Goal: Task Accomplishment & Management: Use online tool/utility

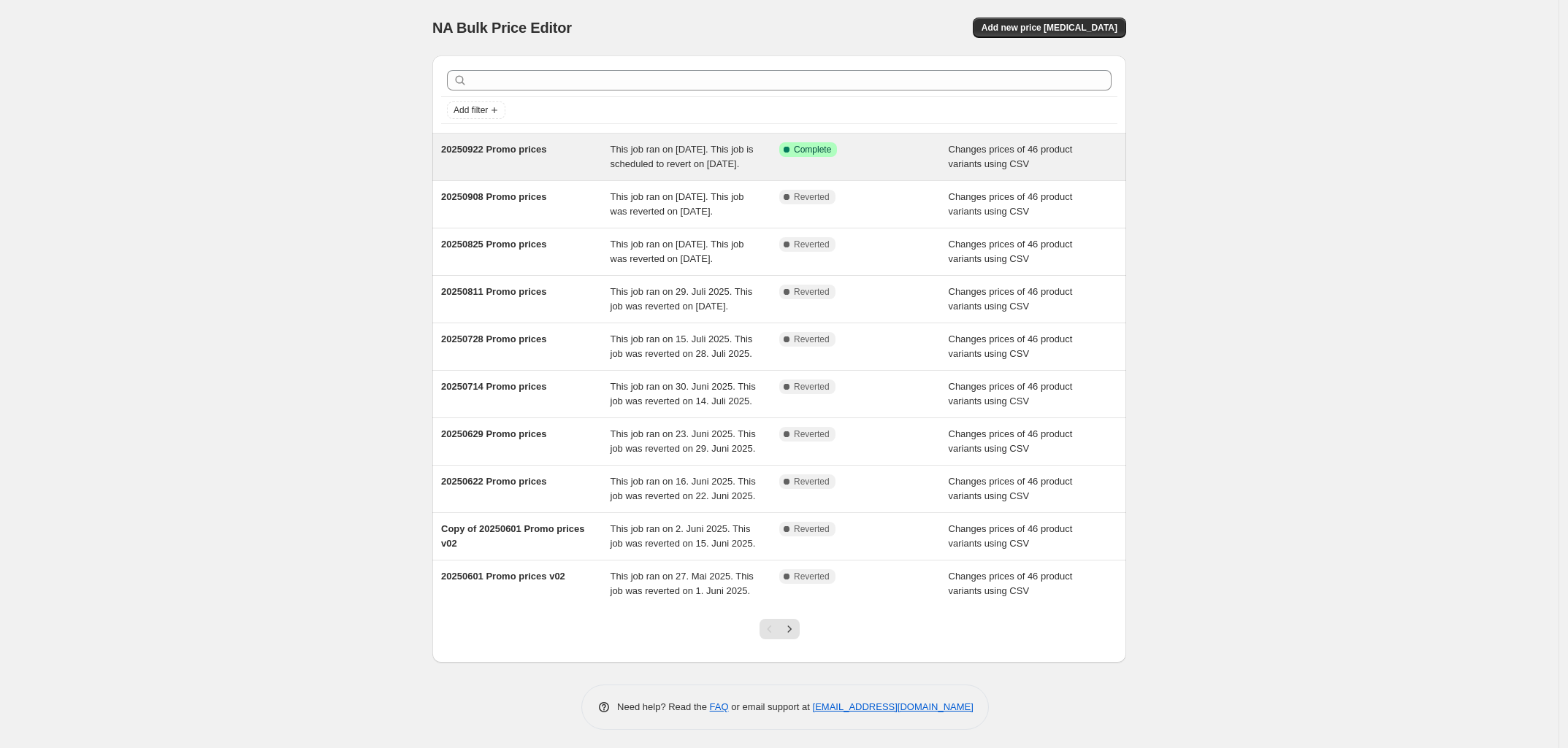
click at [844, 165] on div "Success Complete Complete" at bounding box center [864, 157] width 169 height 29
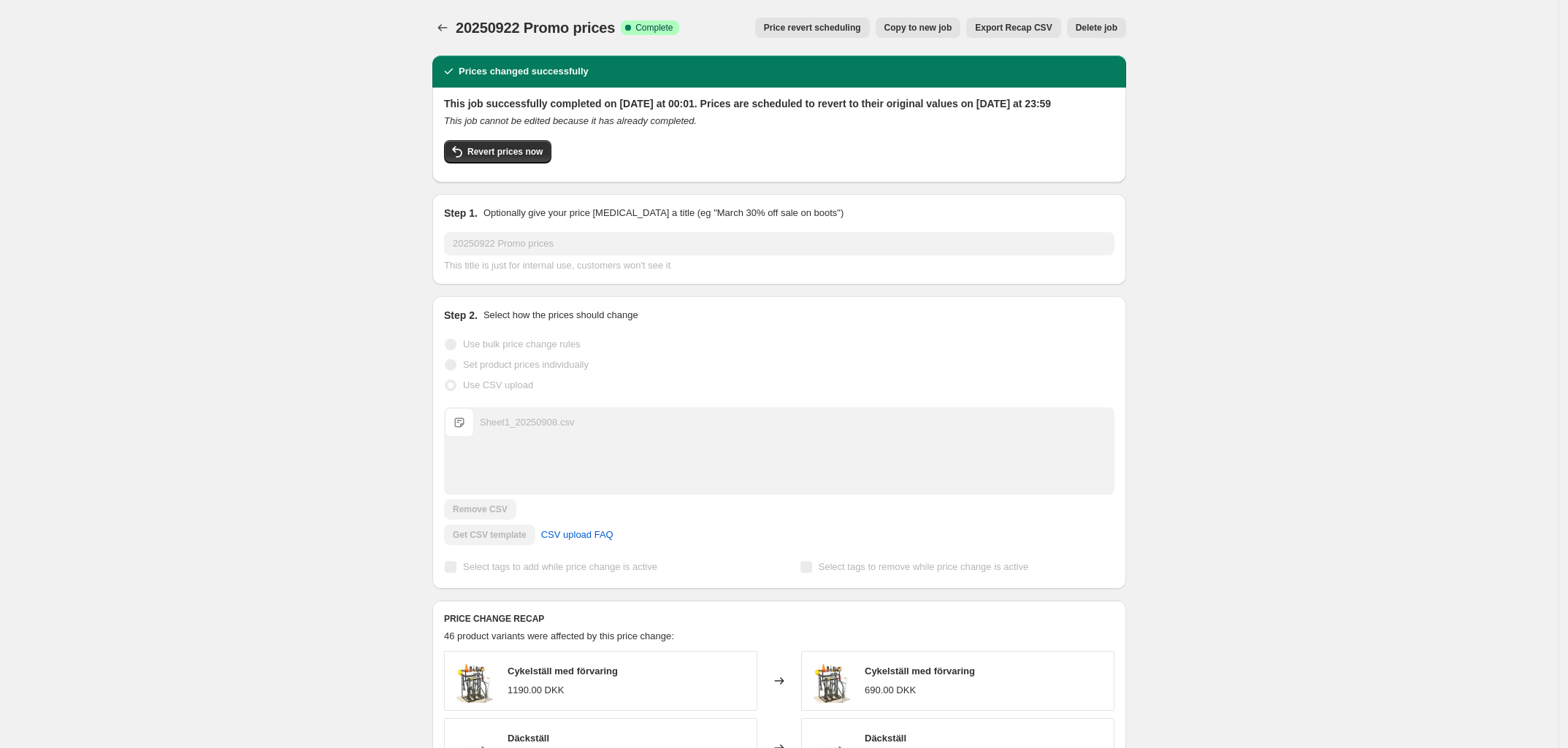
click at [918, 25] on span "Copy to new job" at bounding box center [918, 27] width 68 height 12
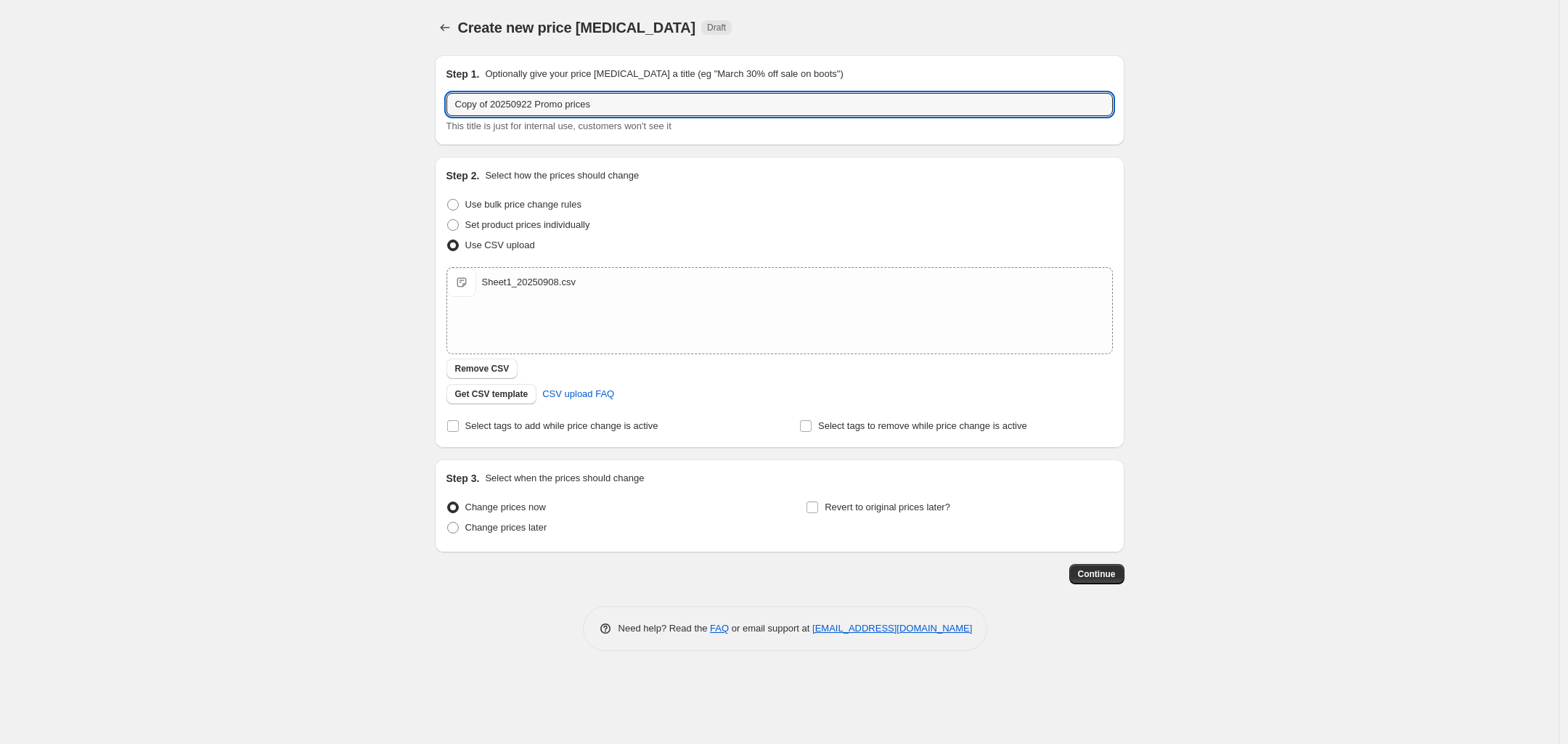
drag, startPoint x: 489, startPoint y: 106, endPoint x: 367, endPoint y: 102, distance: 122.1
click at [367, 102] on div "Create new price change job. This page is ready Create new price change job Dra…" at bounding box center [779, 372] width 1559 height 744
type input "20251006 Promo prices"
click at [470, 359] on button "Remove CSV" at bounding box center [482, 369] width 72 height 21
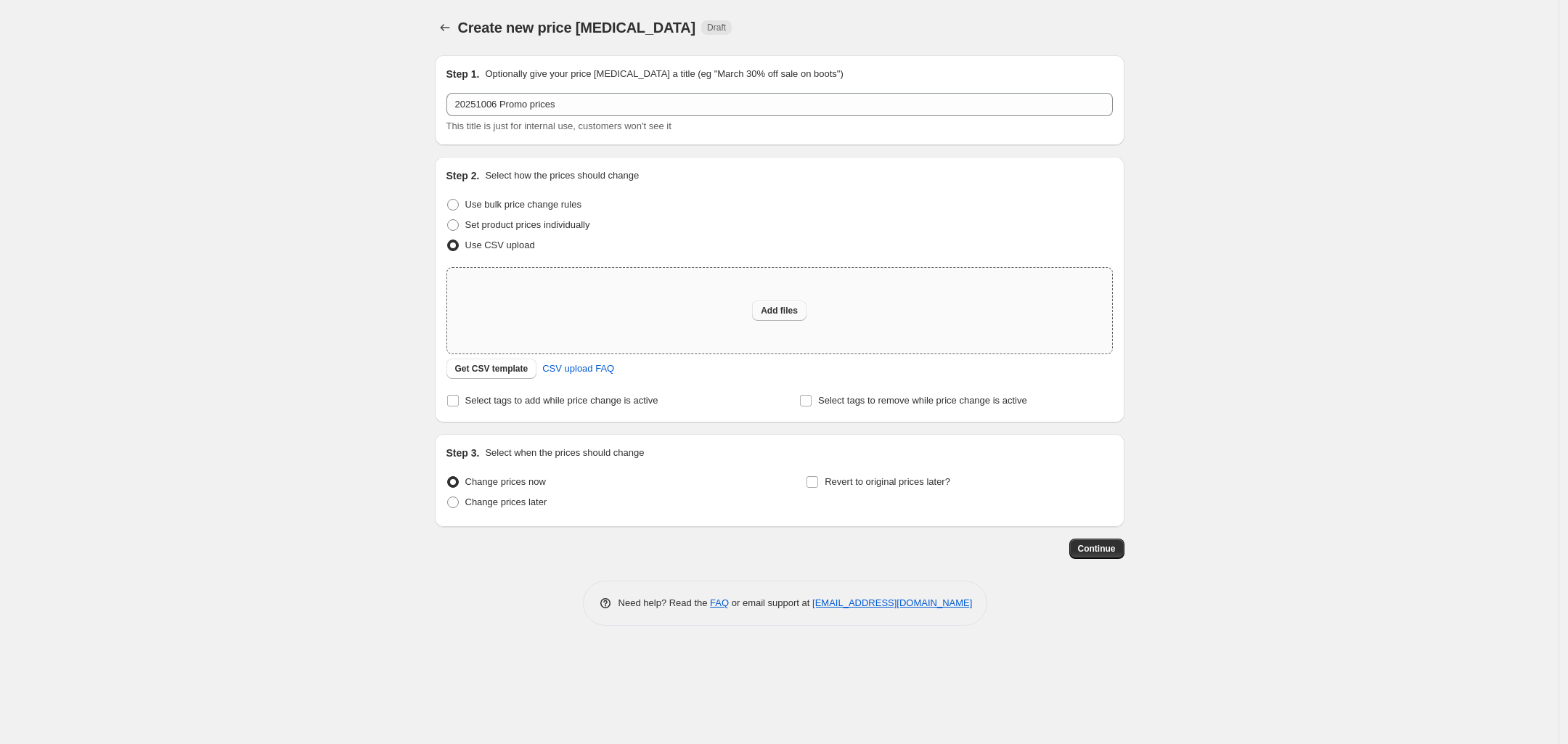
click at [770, 309] on span "Add files" at bounding box center [779, 310] width 37 height 11
type input "C:\fakepath\Sheet1_20250922.csv"
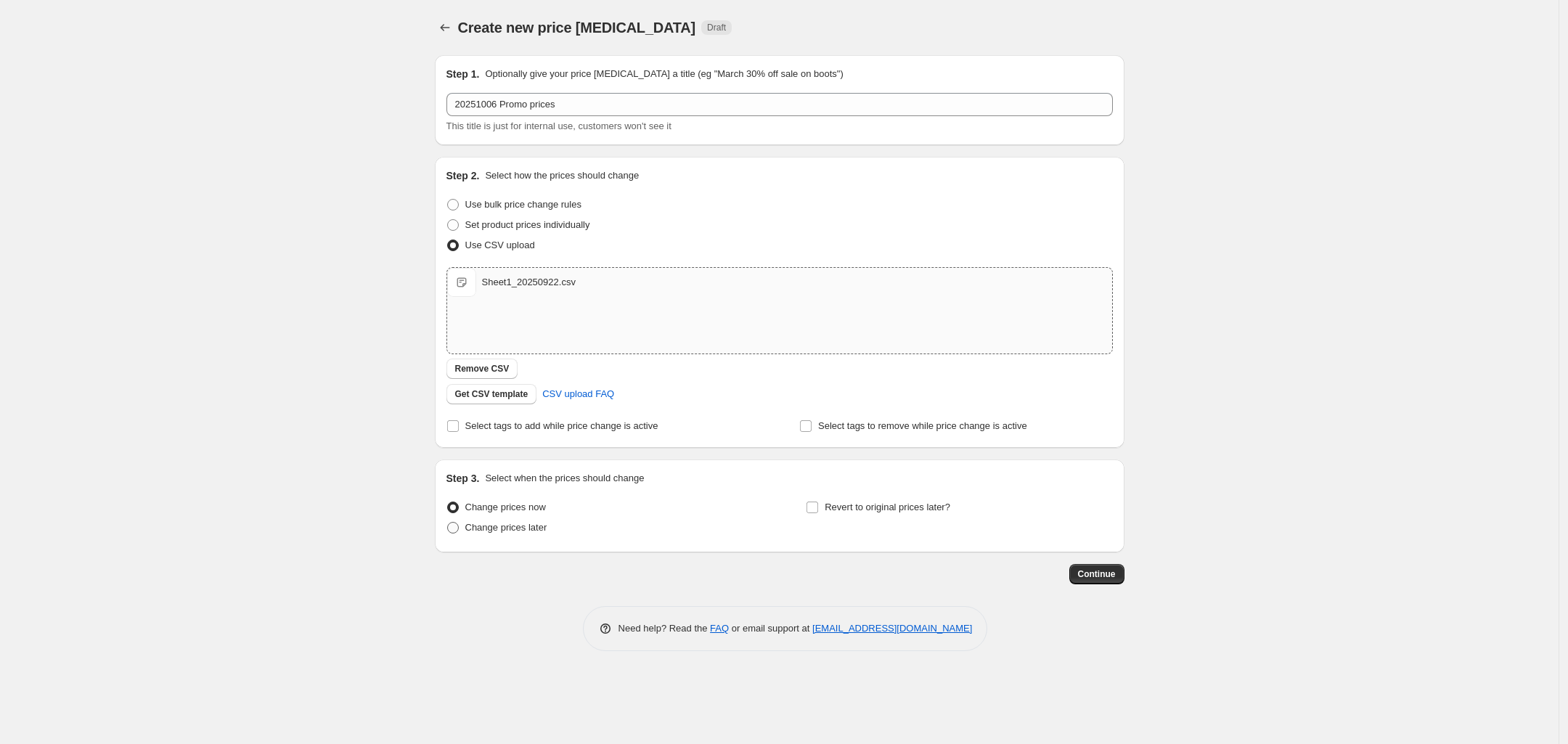
click at [492, 526] on span "Change prices later" at bounding box center [506, 528] width 82 height 11
click at [448, 523] on input "Change prices later" at bounding box center [447, 522] width 1 height 1
radio input "true"
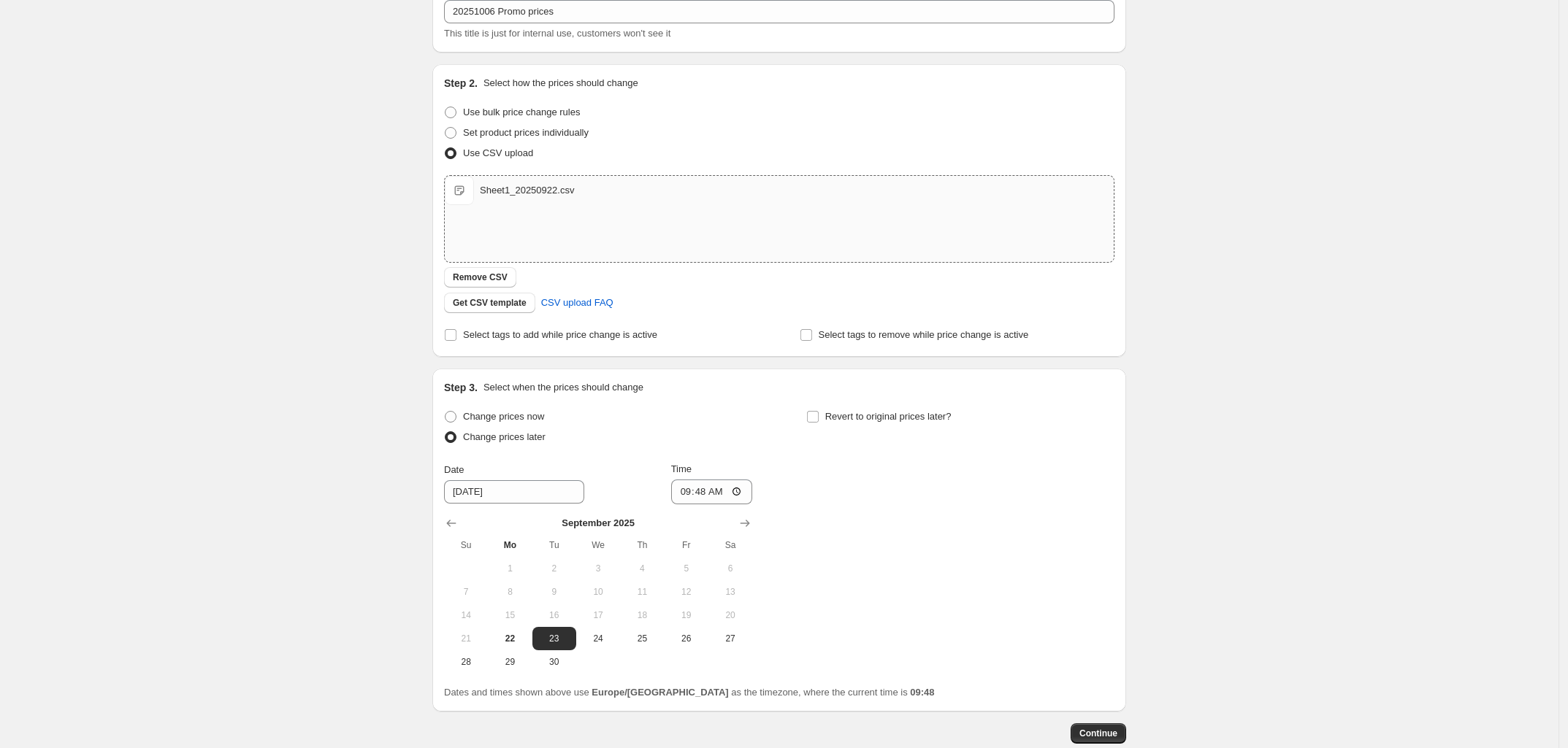
scroll to position [178, 0]
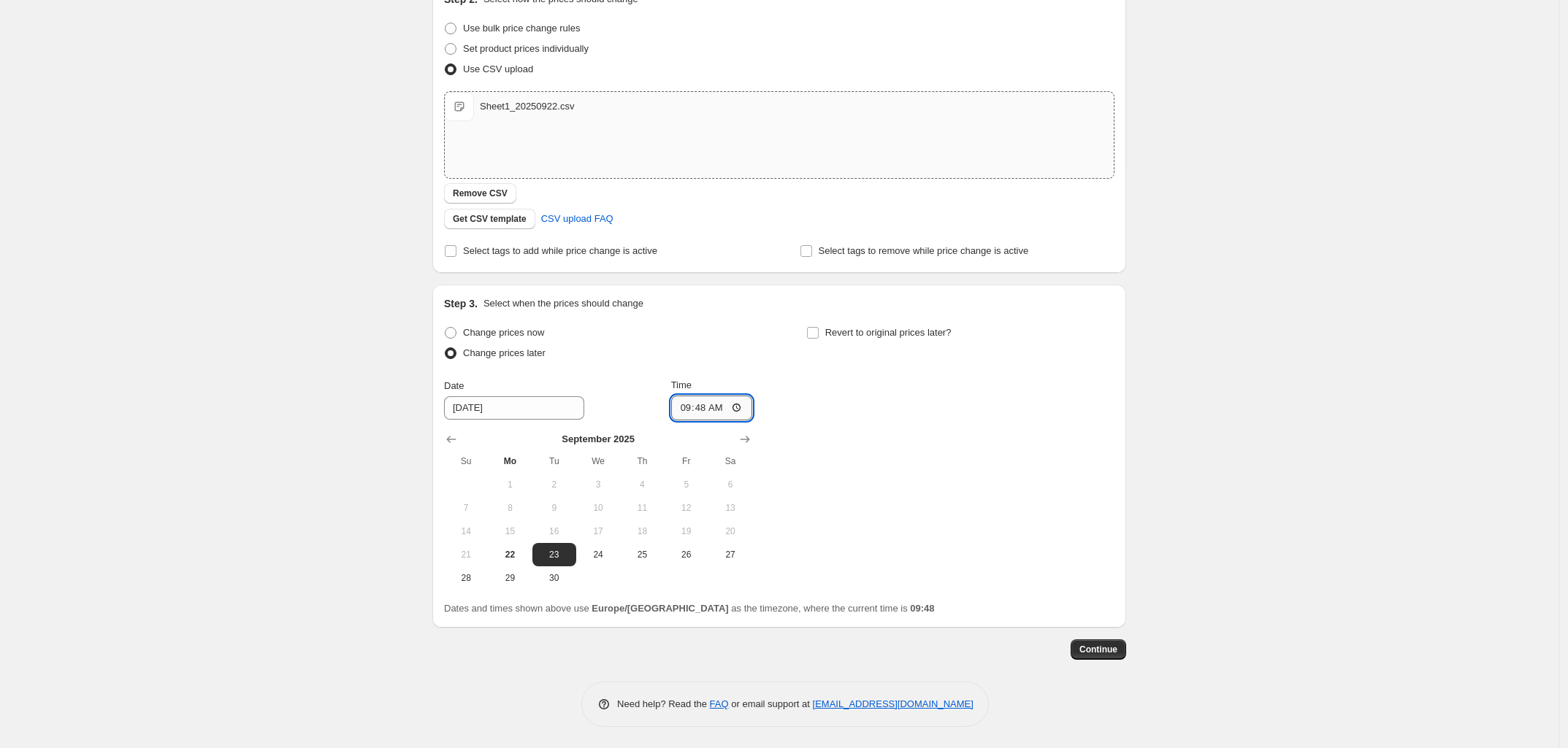
click at [703, 404] on input "09:48" at bounding box center [712, 408] width 82 height 25
click at [718, 407] on input "00:48" at bounding box center [712, 408] width 82 height 25
type input "00:01"
click at [946, 338] on span "Revert to original prices later?" at bounding box center [888, 333] width 126 height 15
click at [819, 338] on input "Revert to original prices later?" at bounding box center [812, 332] width 12 height 12
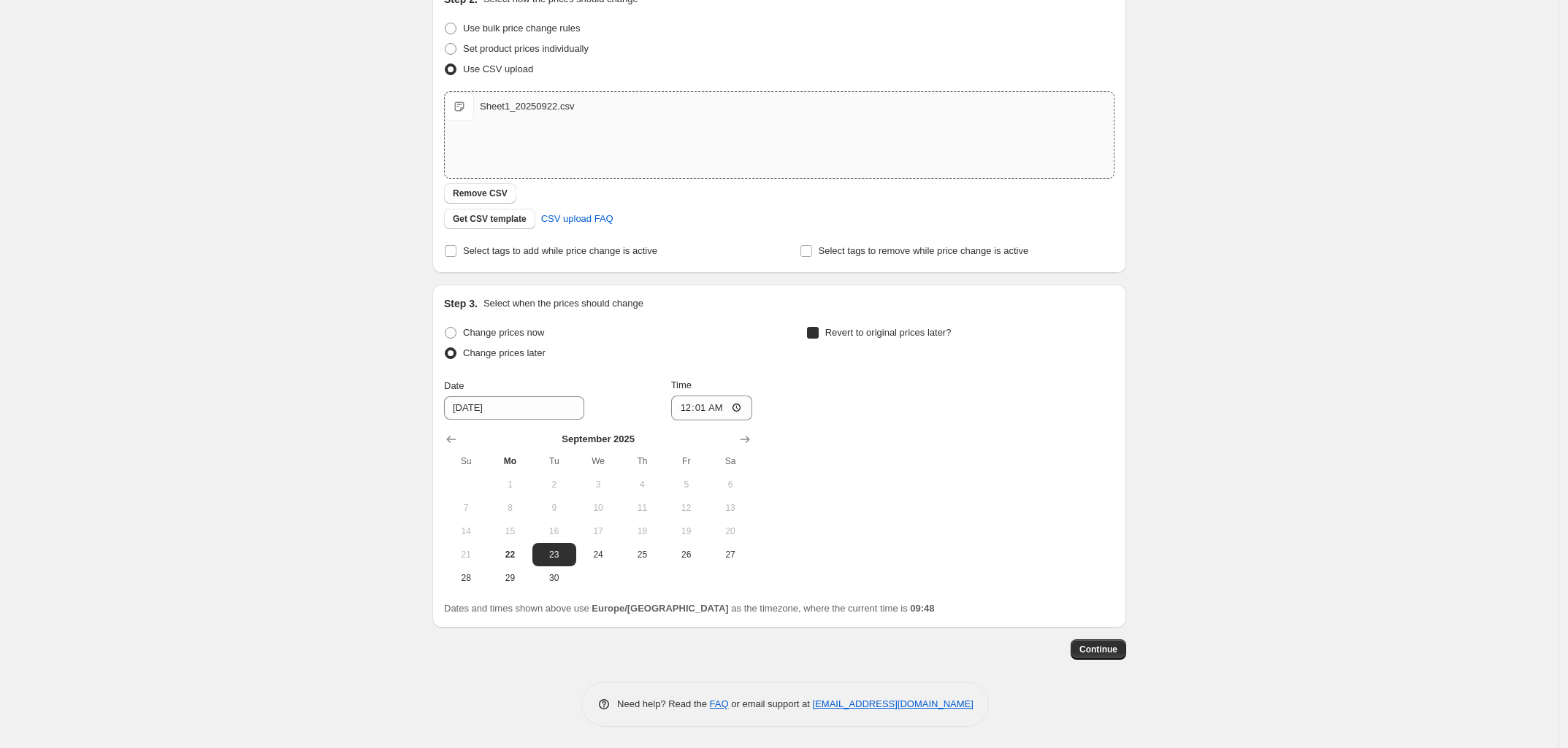
checkbox input "true"
click at [1109, 437] on icon "Show next month, October 2025" at bounding box center [1107, 439] width 15 height 15
click at [867, 503] on span "6" at bounding box center [872, 507] width 32 height 12
type input "10/6/2025"
click at [1068, 404] on input "09:48" at bounding box center [1074, 408] width 82 height 25
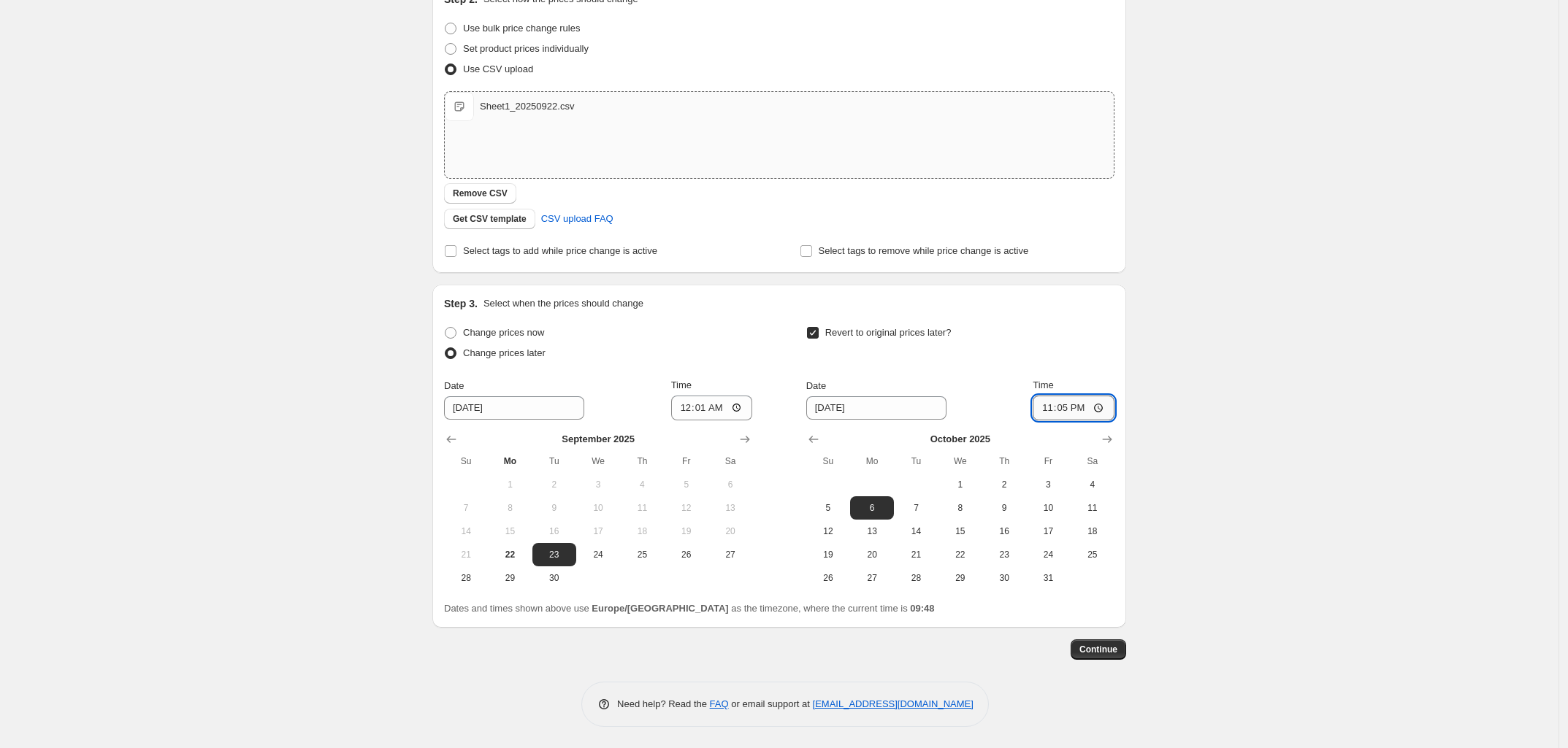
type input "23:59"
click at [1107, 646] on span "Continue" at bounding box center [1098, 650] width 38 height 12
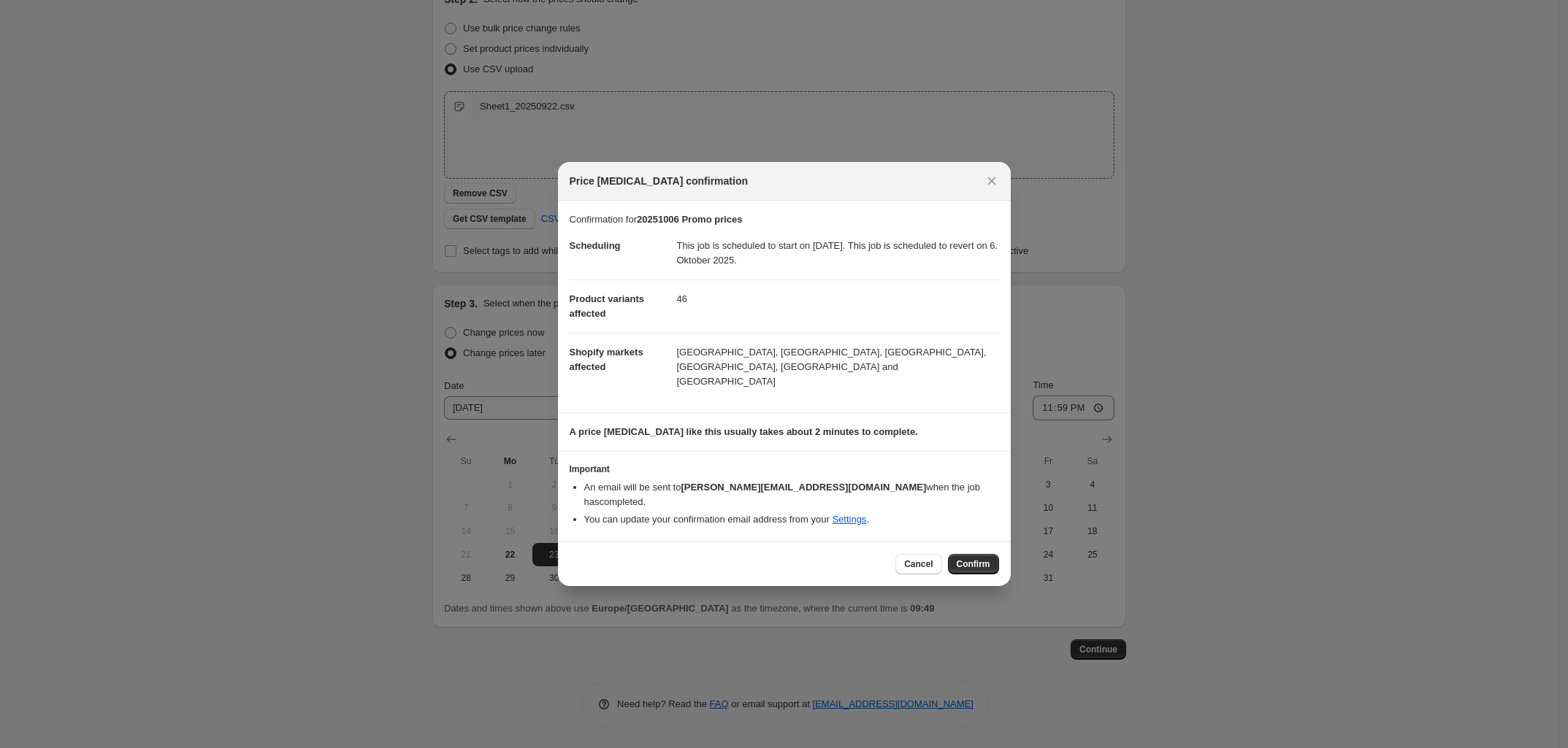
click at [955, 554] on button "Confirm" at bounding box center [974, 564] width 51 height 21
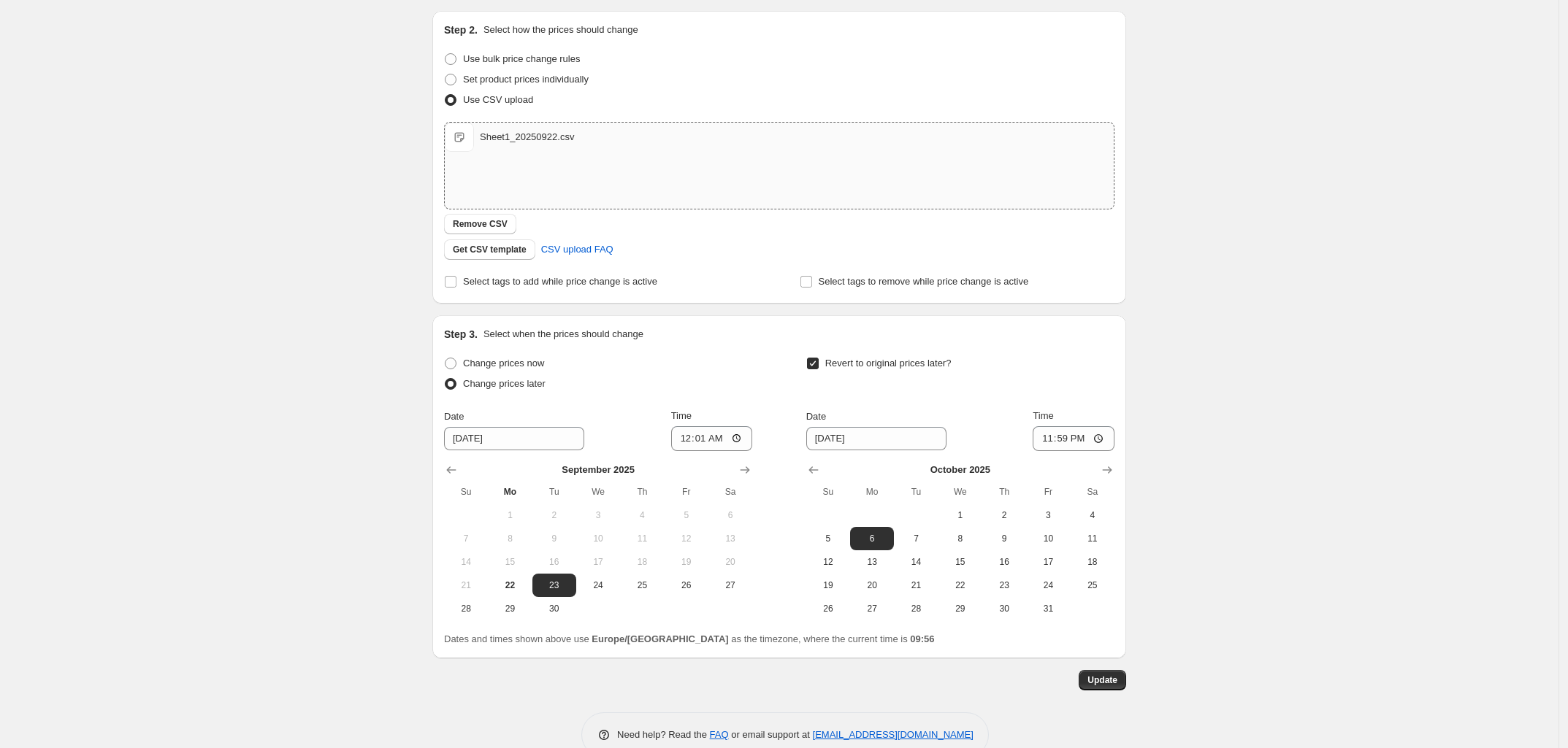
scroll to position [268, 0]
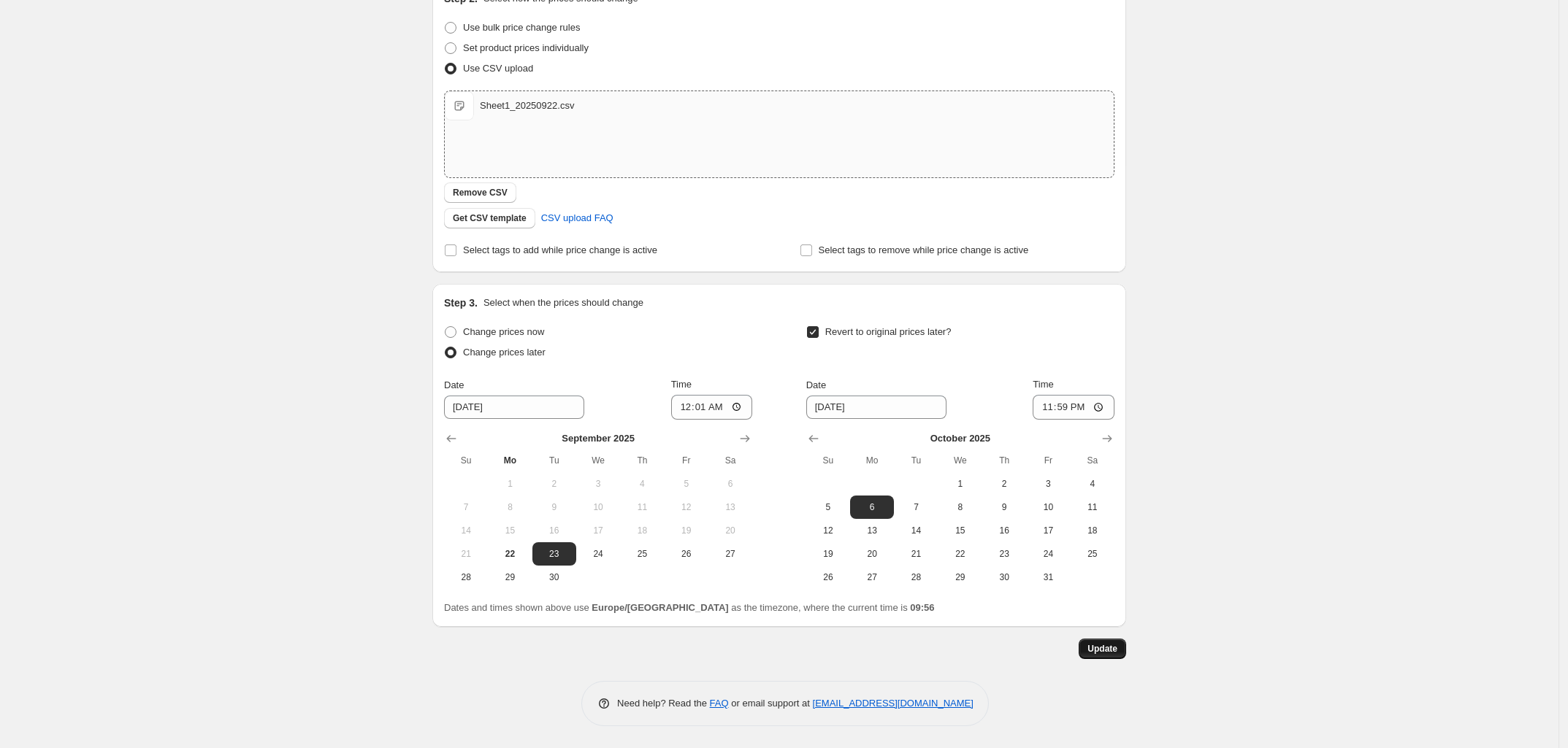
click at [1112, 649] on span "Update" at bounding box center [1102, 649] width 30 height 12
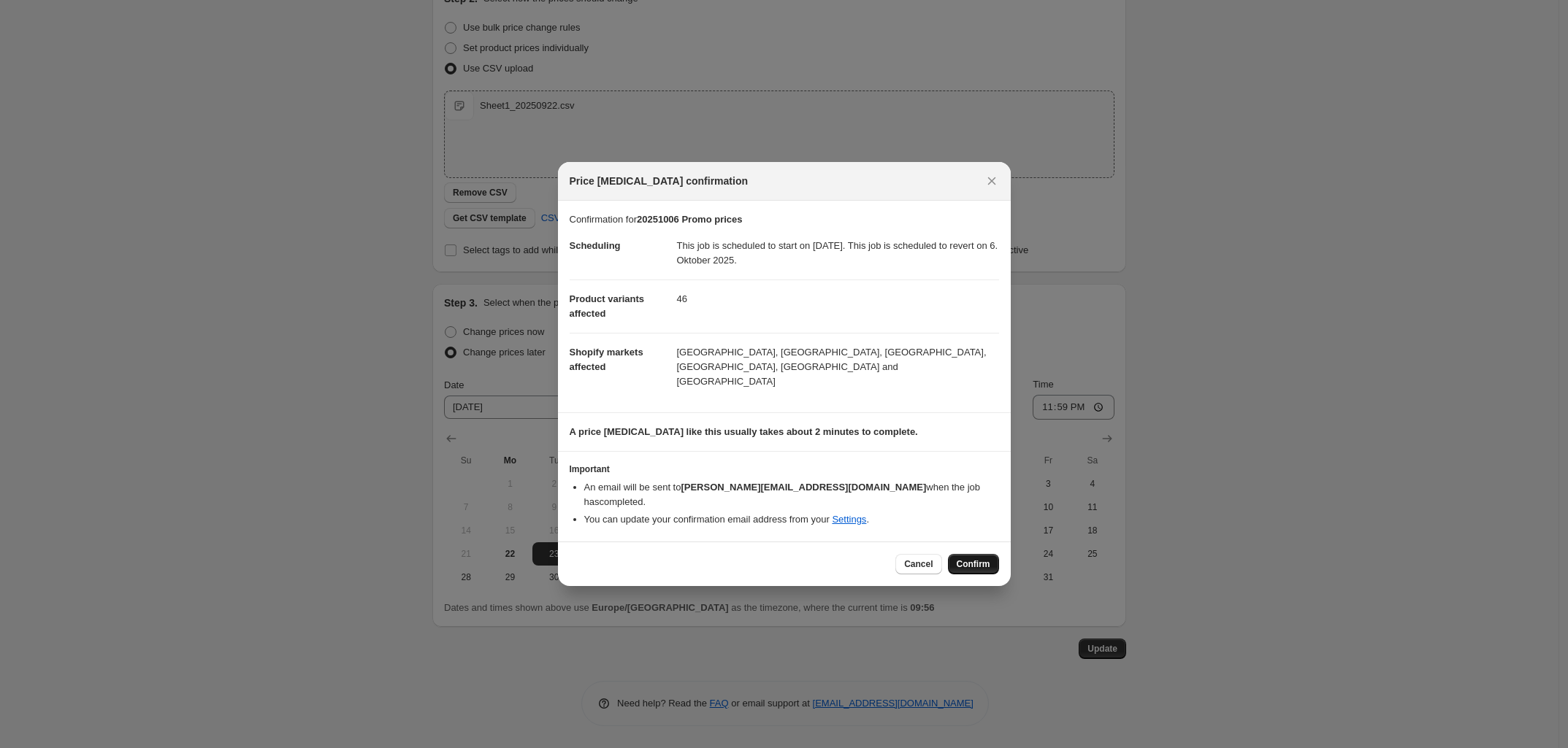
click at [960, 559] on span "Confirm" at bounding box center [974, 564] width 34 height 12
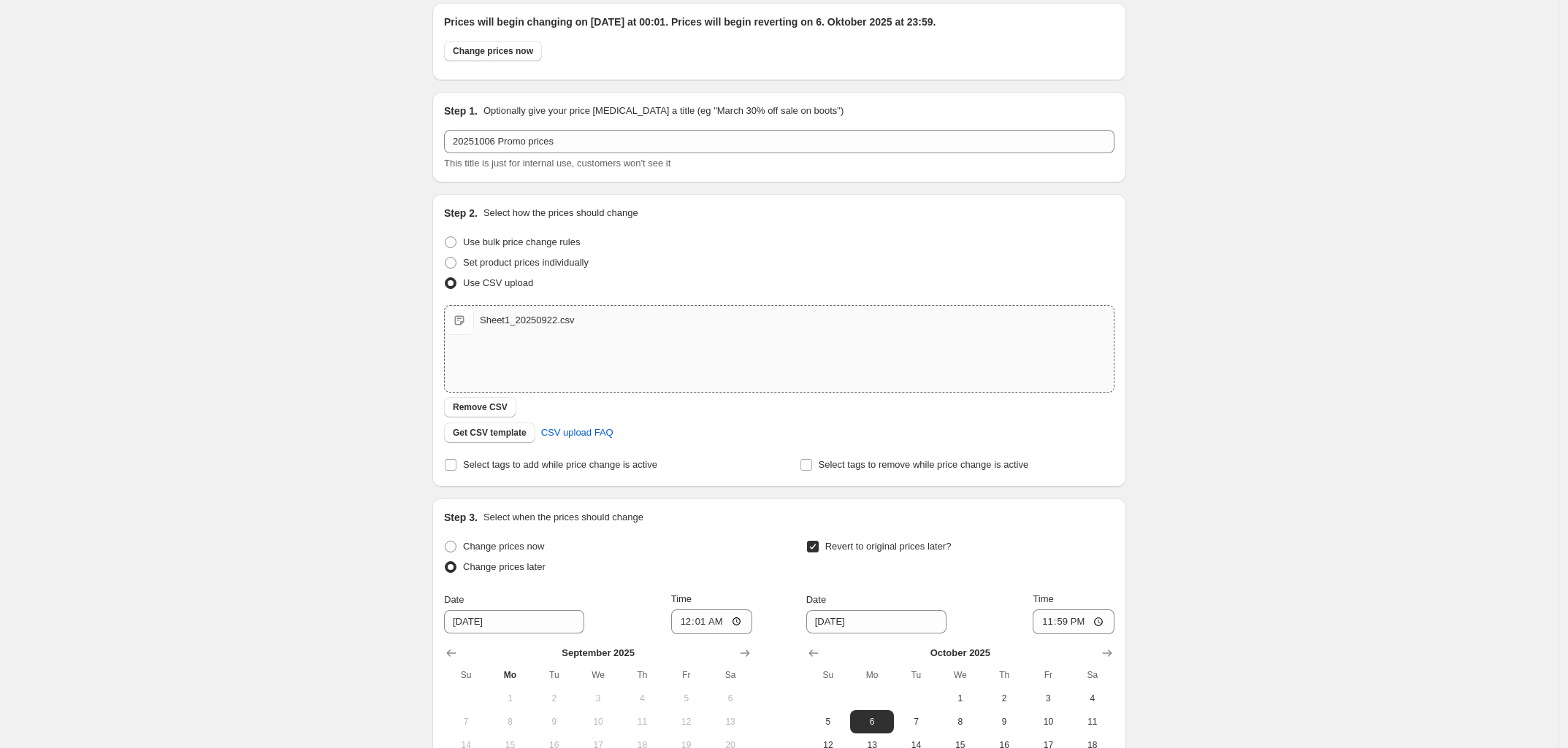
scroll to position [0, 0]
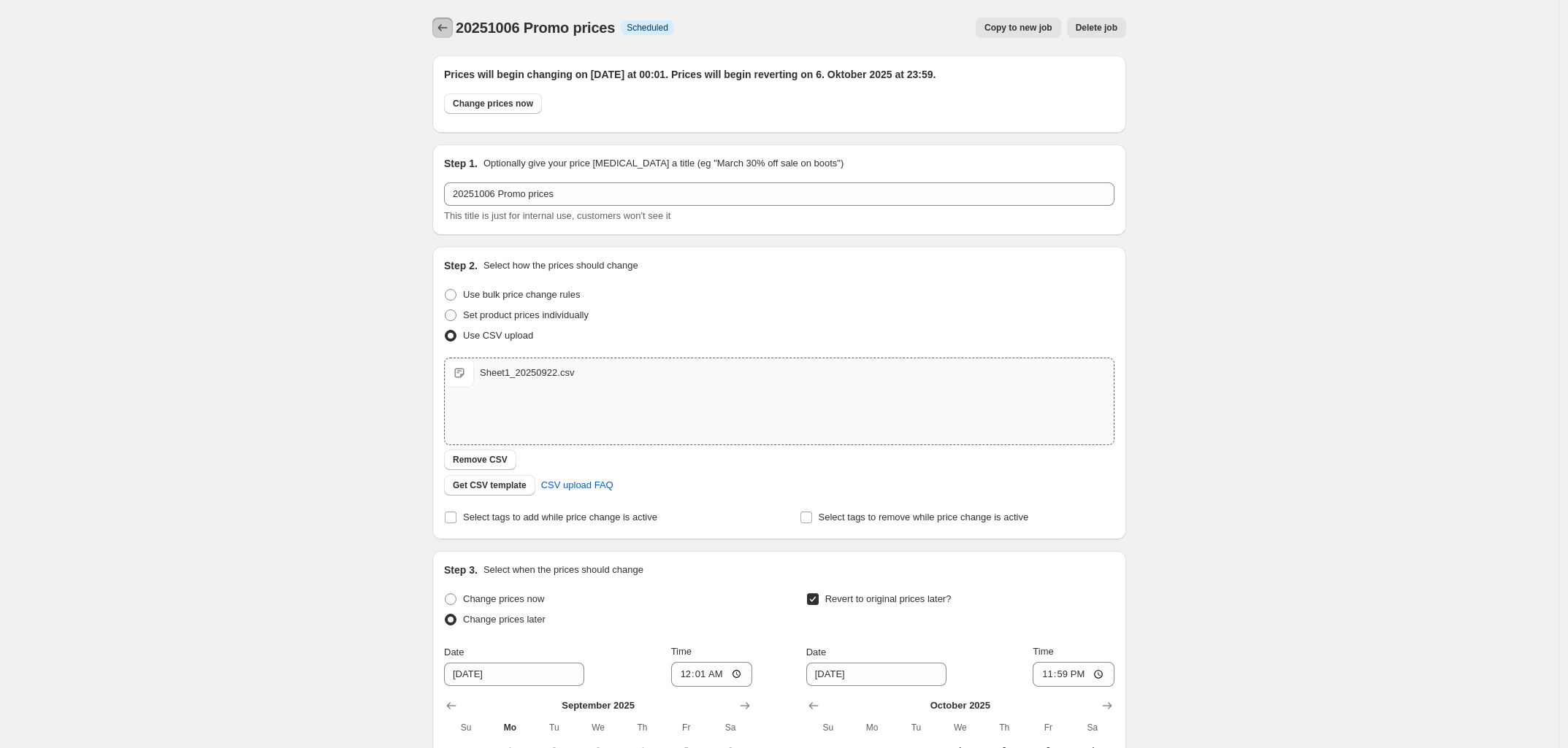
click at [450, 28] on icon "Price change jobs" at bounding box center [442, 28] width 15 height 15
